Goal: Transaction & Acquisition: Download file/media

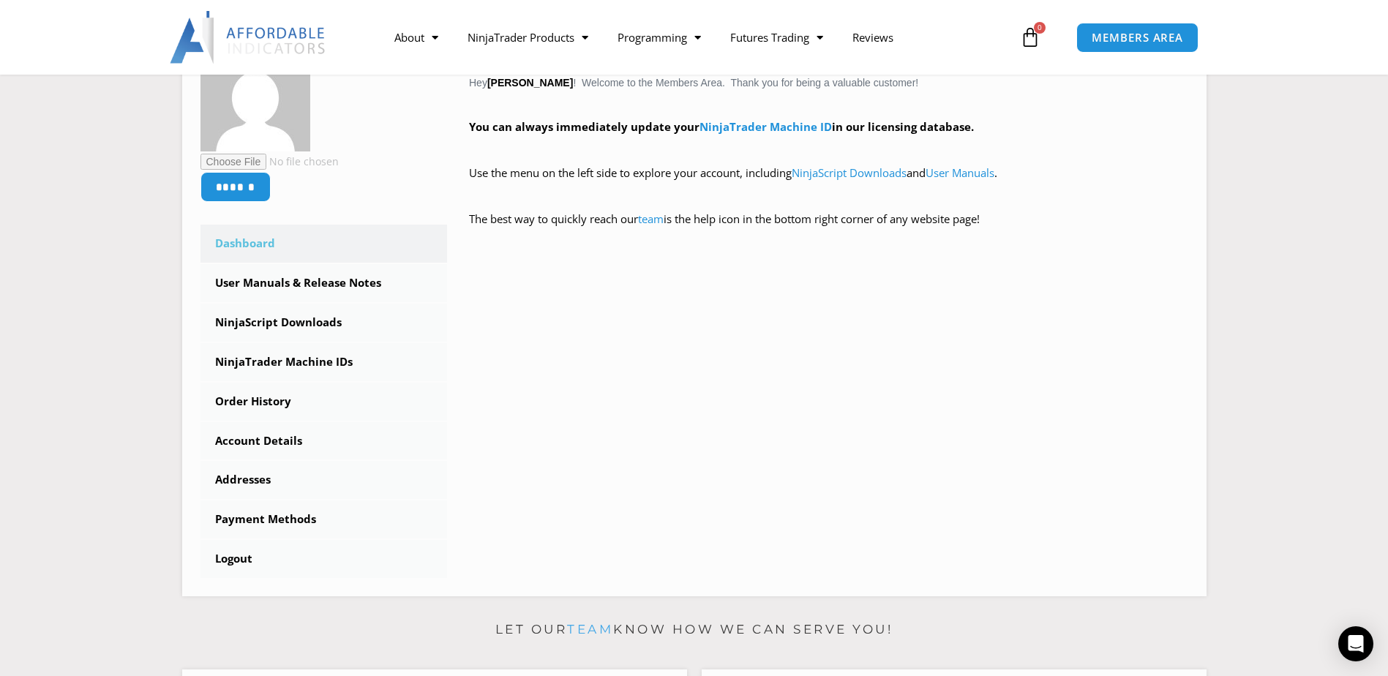
scroll to position [211, 0]
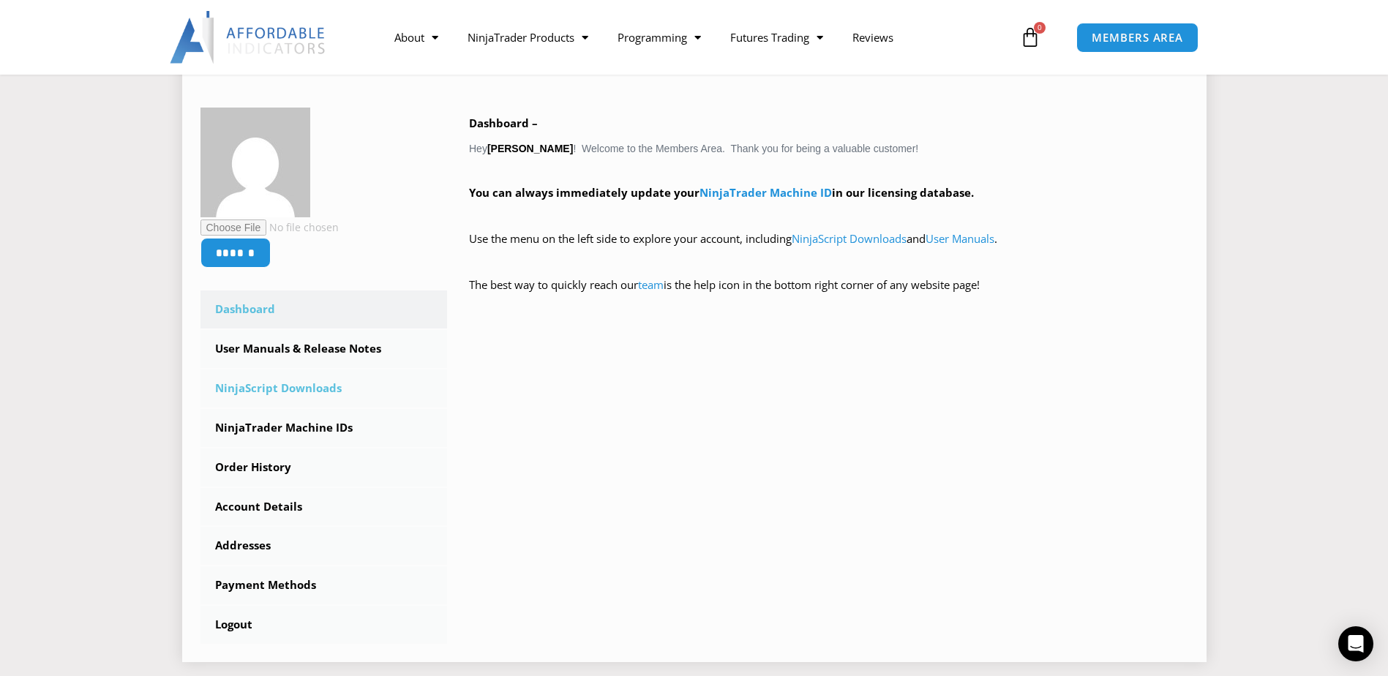
click at [304, 387] on link "NinjaScript Downloads" at bounding box center [323, 388] width 247 height 38
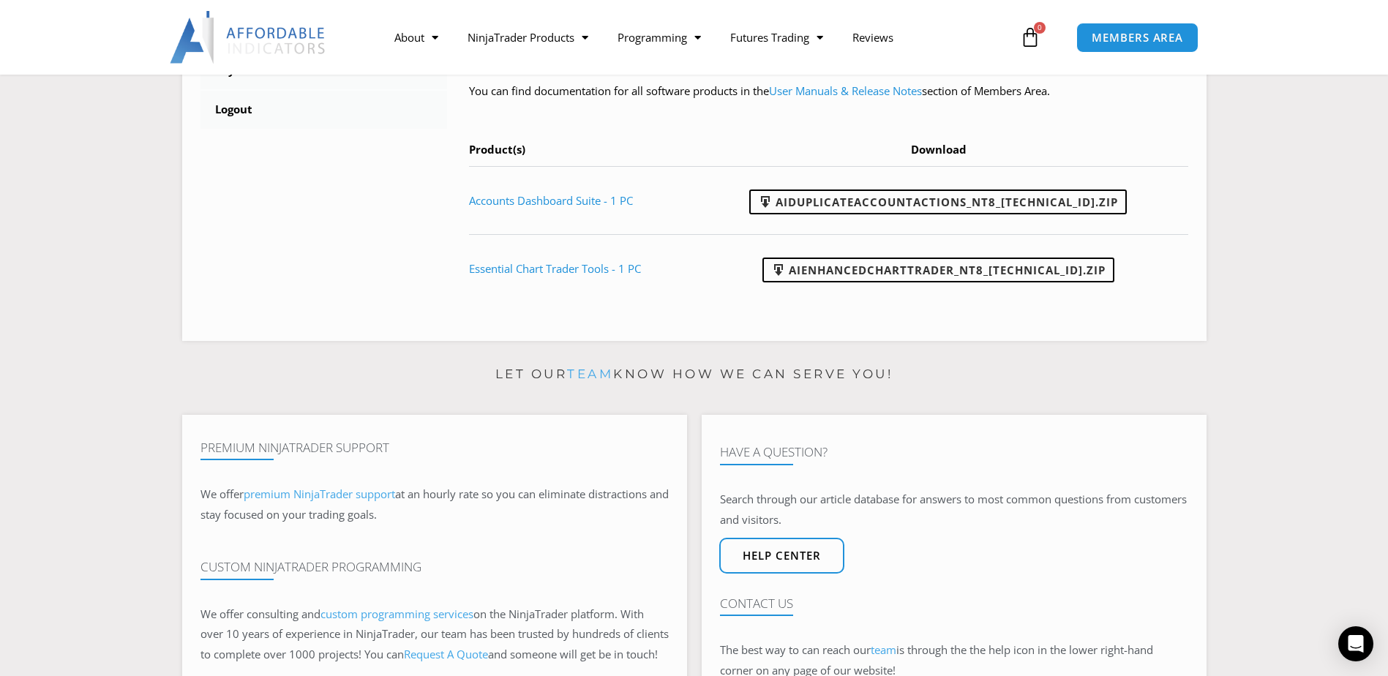
scroll to position [710, 0]
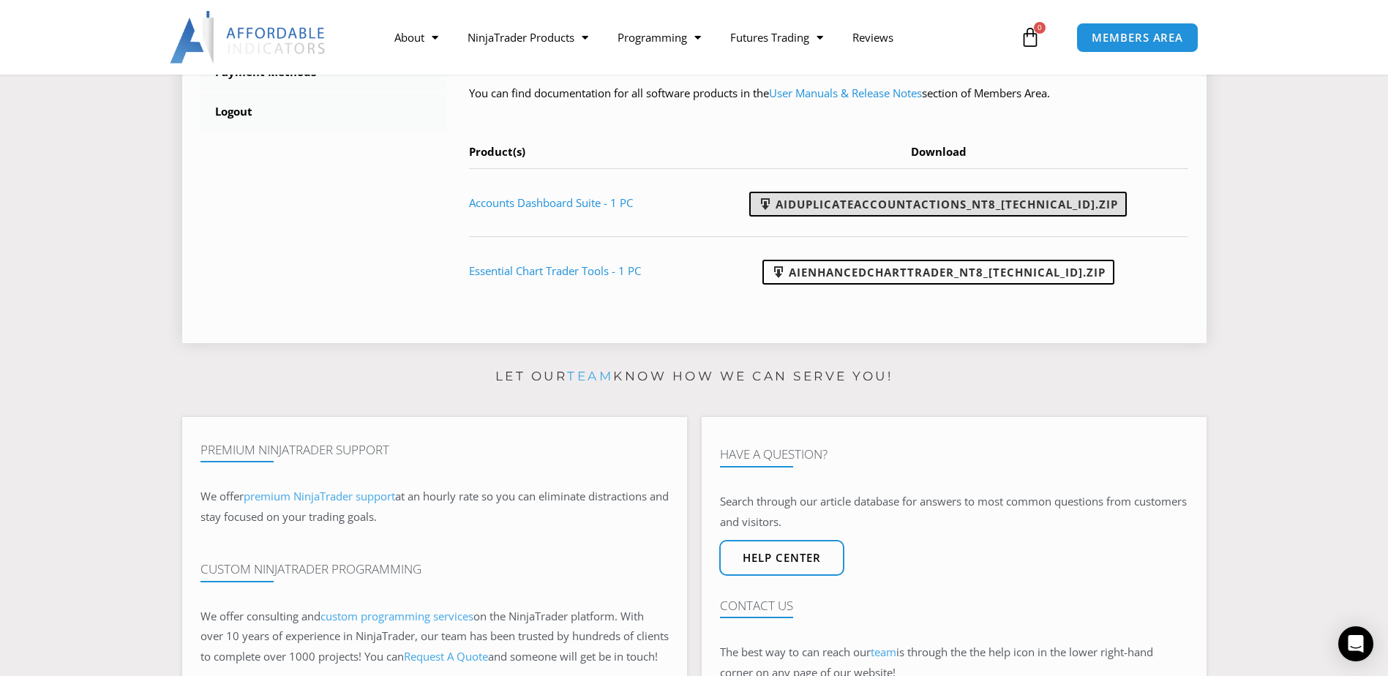
click at [918, 206] on link "AIDuplicateAccountActions_NT8_25.9.10.1.zip" at bounding box center [938, 204] width 378 height 25
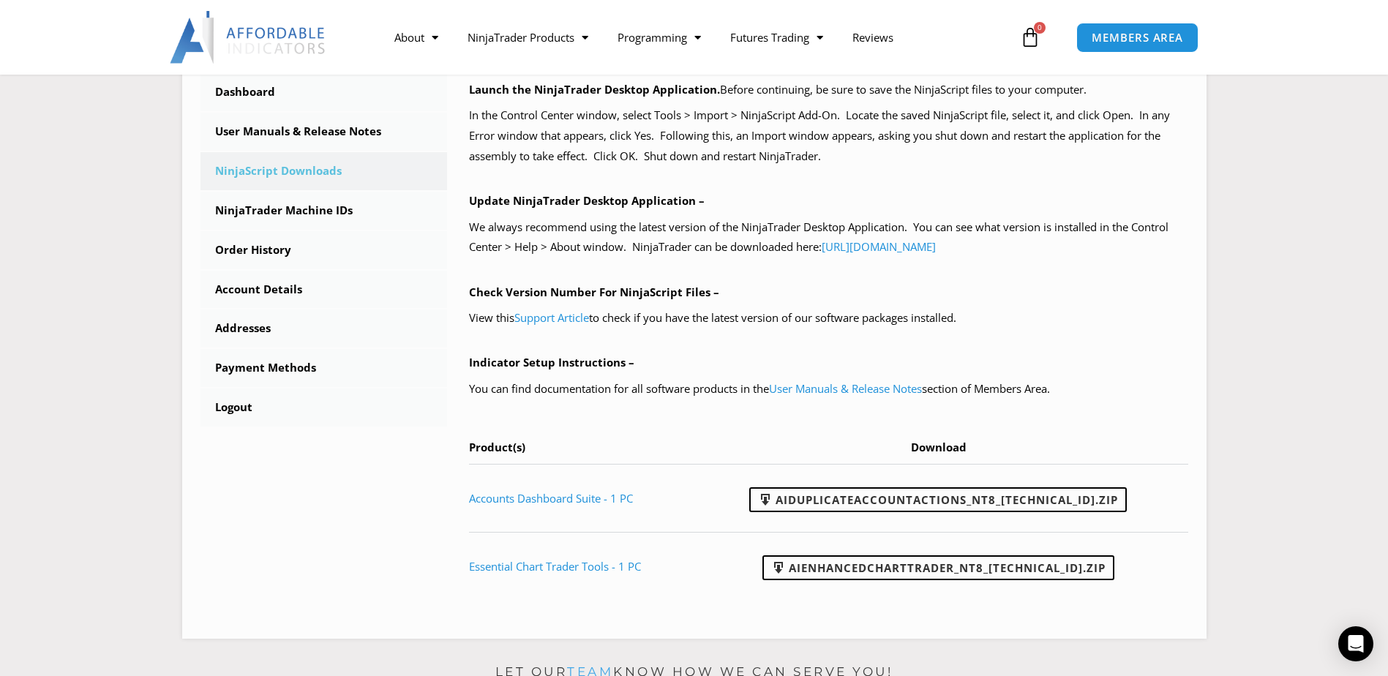
scroll to position [419, 0]
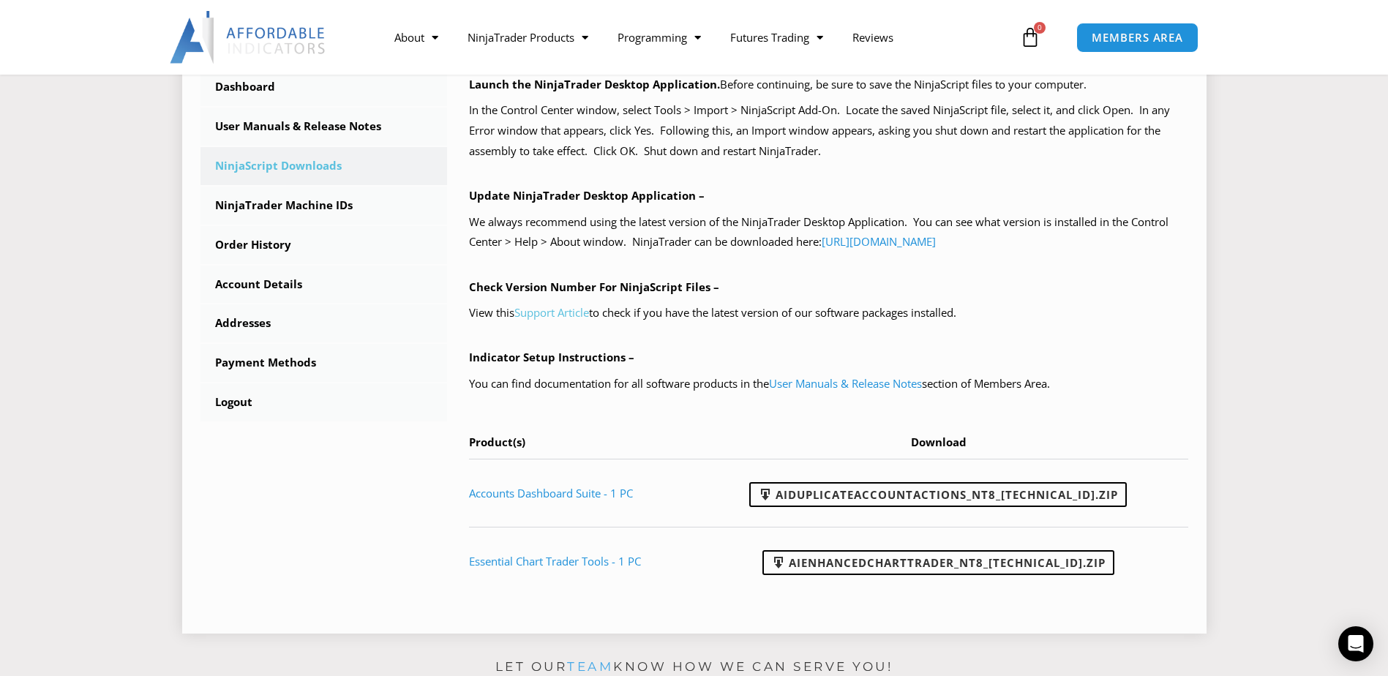
click at [556, 312] on link "Support Article" at bounding box center [551, 312] width 75 height 15
